Goal: Find specific page/section: Find specific page/section

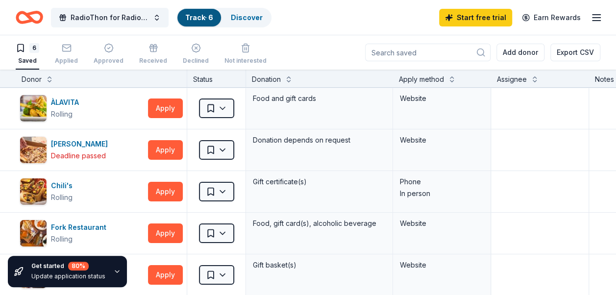
click at [113, 270] on icon "button" at bounding box center [117, 272] width 8 height 8
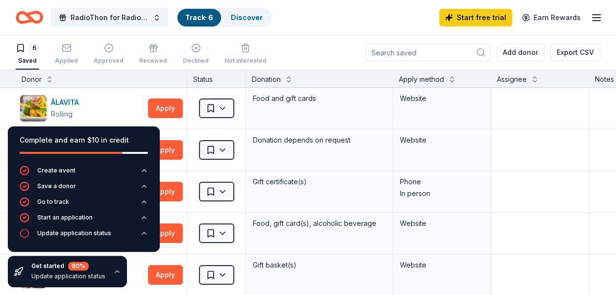
click at [113, 271] on icon "button" at bounding box center [117, 272] width 8 height 8
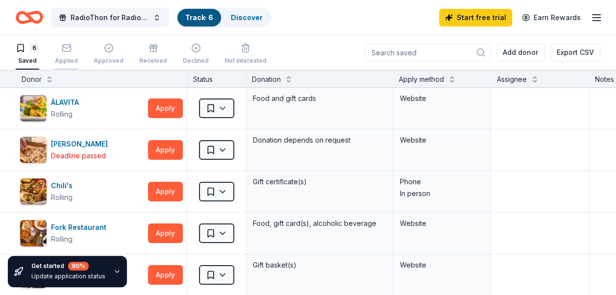
click at [64, 51] on rect "button" at bounding box center [66, 48] width 8 height 6
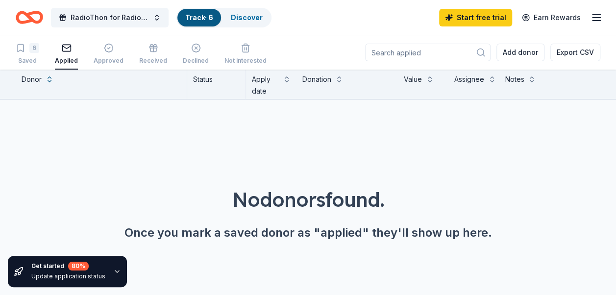
click at [193, 19] on link "Track · 6" at bounding box center [199, 17] width 28 height 8
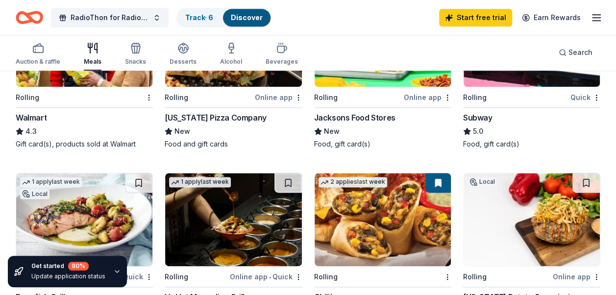
scroll to position [196, 0]
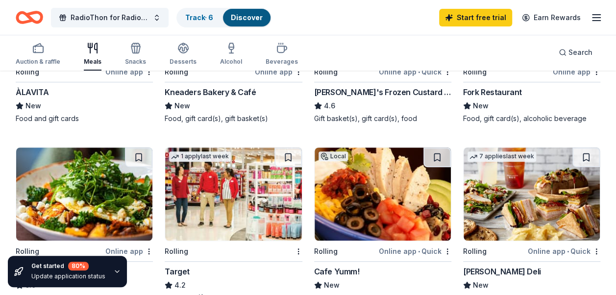
click at [598, 19] on icon "button" at bounding box center [597, 18] width 12 height 12
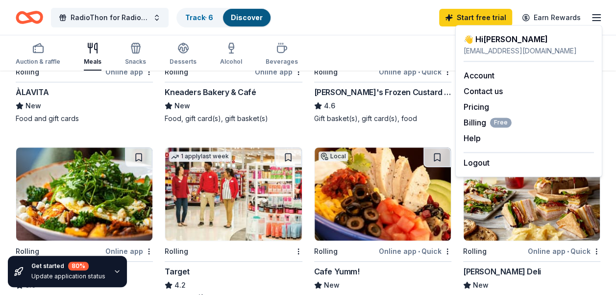
click at [501, 38] on div "👋 Hi [PERSON_NAME]" at bounding box center [529, 39] width 130 height 12
click at [88, 51] on icon "button" at bounding box center [93, 48] width 12 height 12
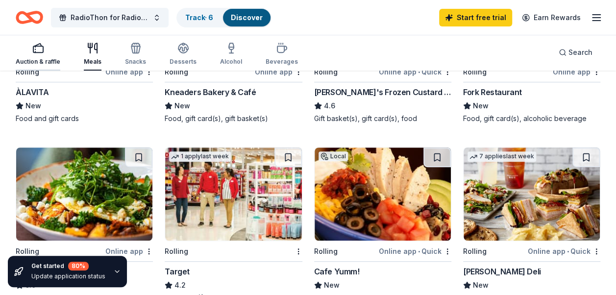
click at [39, 50] on icon "button" at bounding box center [38, 48] width 12 height 12
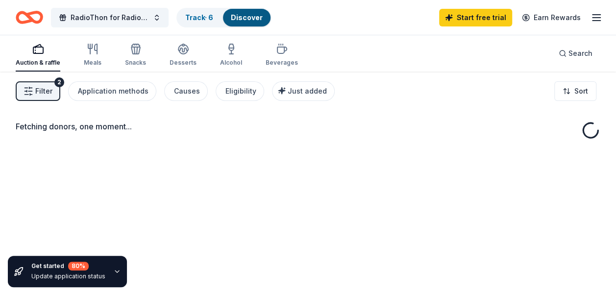
click at [50, 94] on span "Filter" at bounding box center [43, 91] width 17 height 12
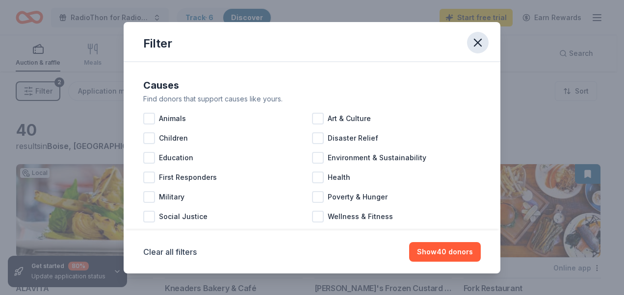
click at [477, 42] on icon "button" at bounding box center [477, 42] width 7 height 7
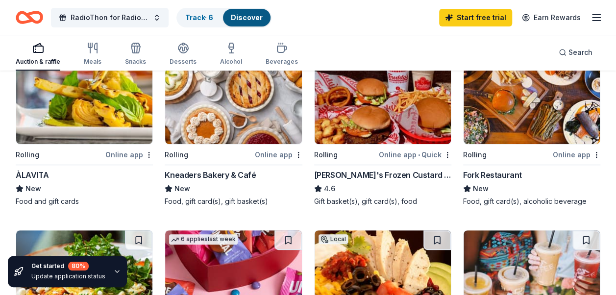
scroll to position [147, 0]
